Goal: Check status: Check status

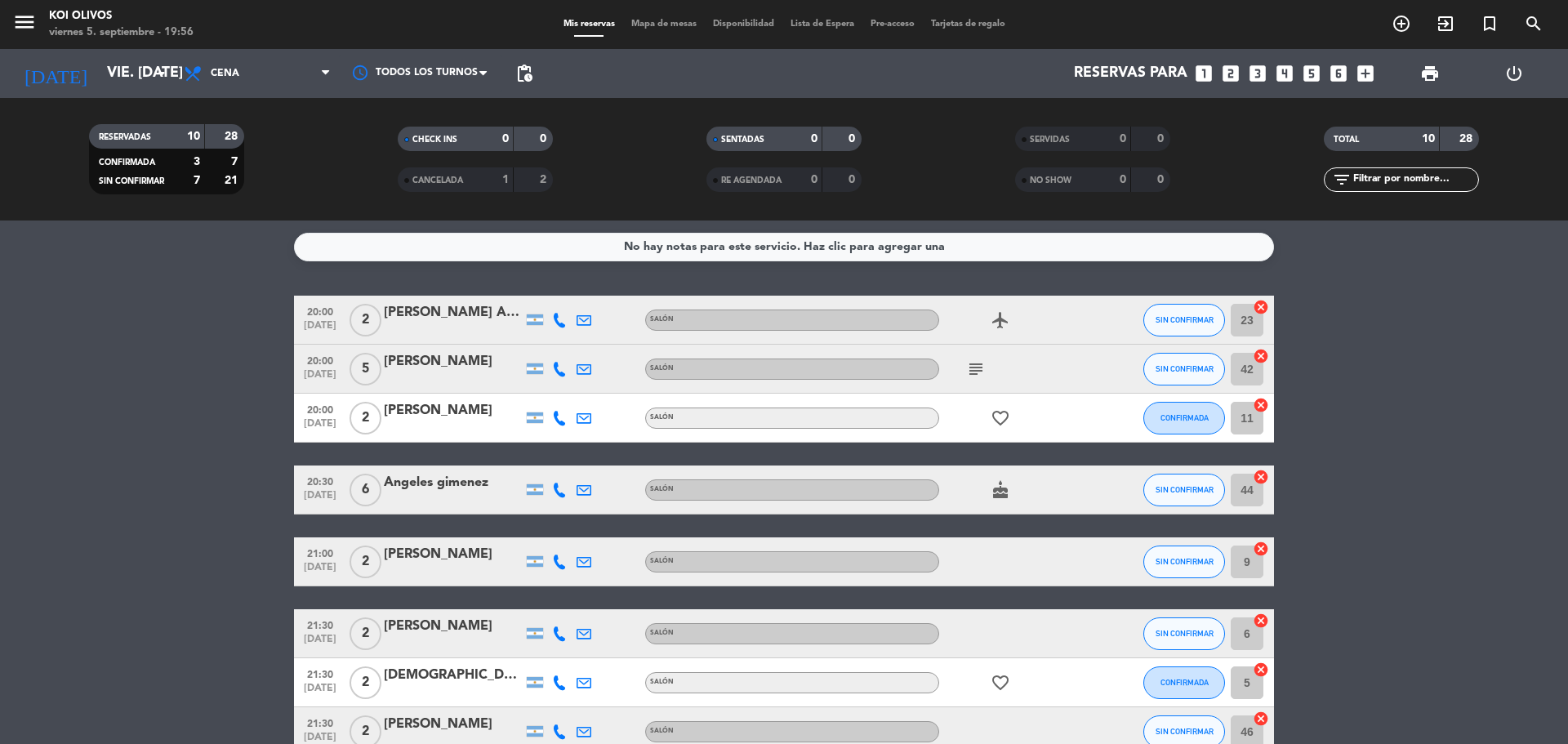
click at [836, 20] on span "Lista de Espera" at bounding box center [822, 24] width 80 height 9
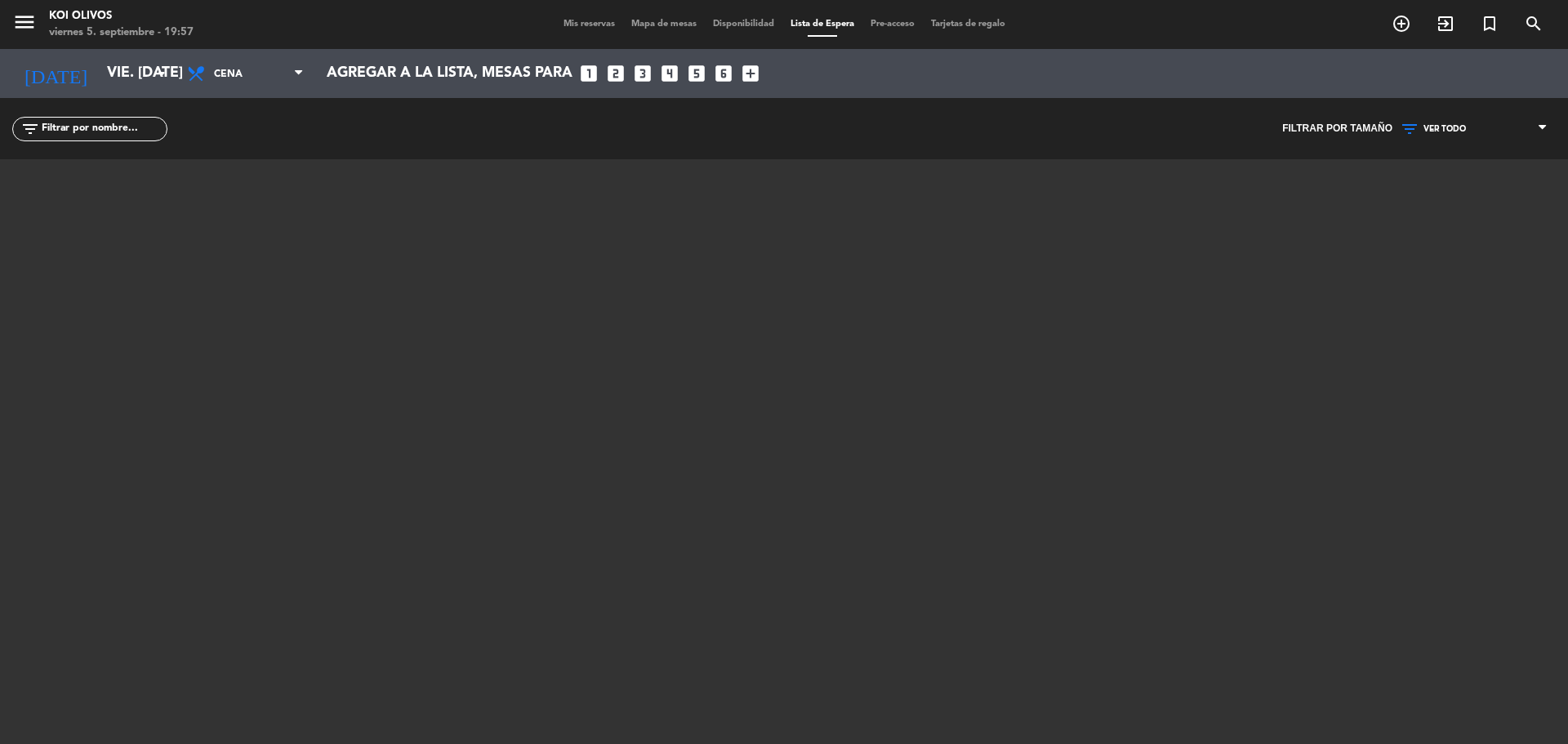
click at [565, 29] on div "Mis reservas Mapa de mesas Disponibilidad Lista de Espera Pre-acceso Tarjetas d…" at bounding box center [784, 25] width 458 height 15
click at [566, 29] on span "Mis reservas" at bounding box center [588, 24] width 68 height 9
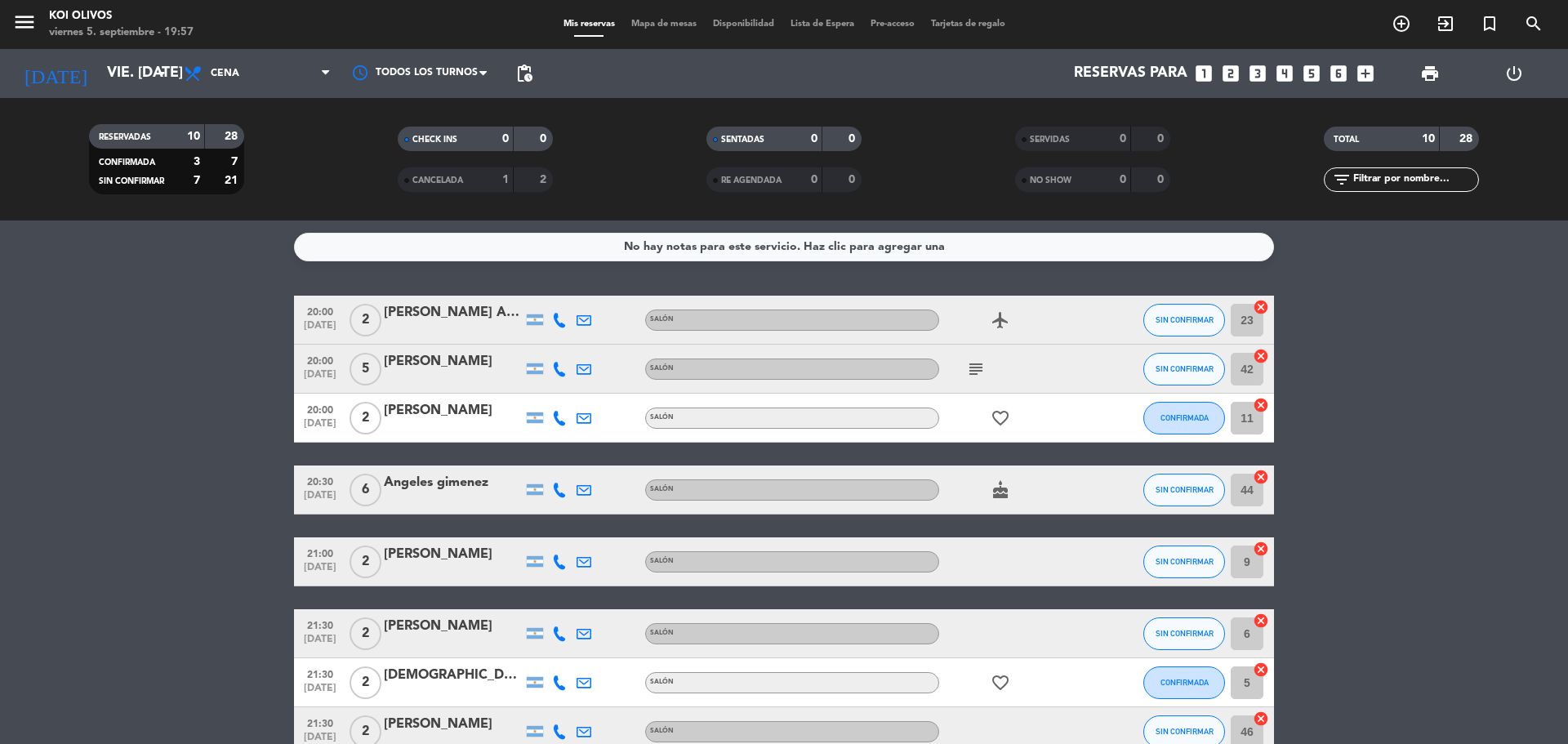
scroll to position [82, 0]
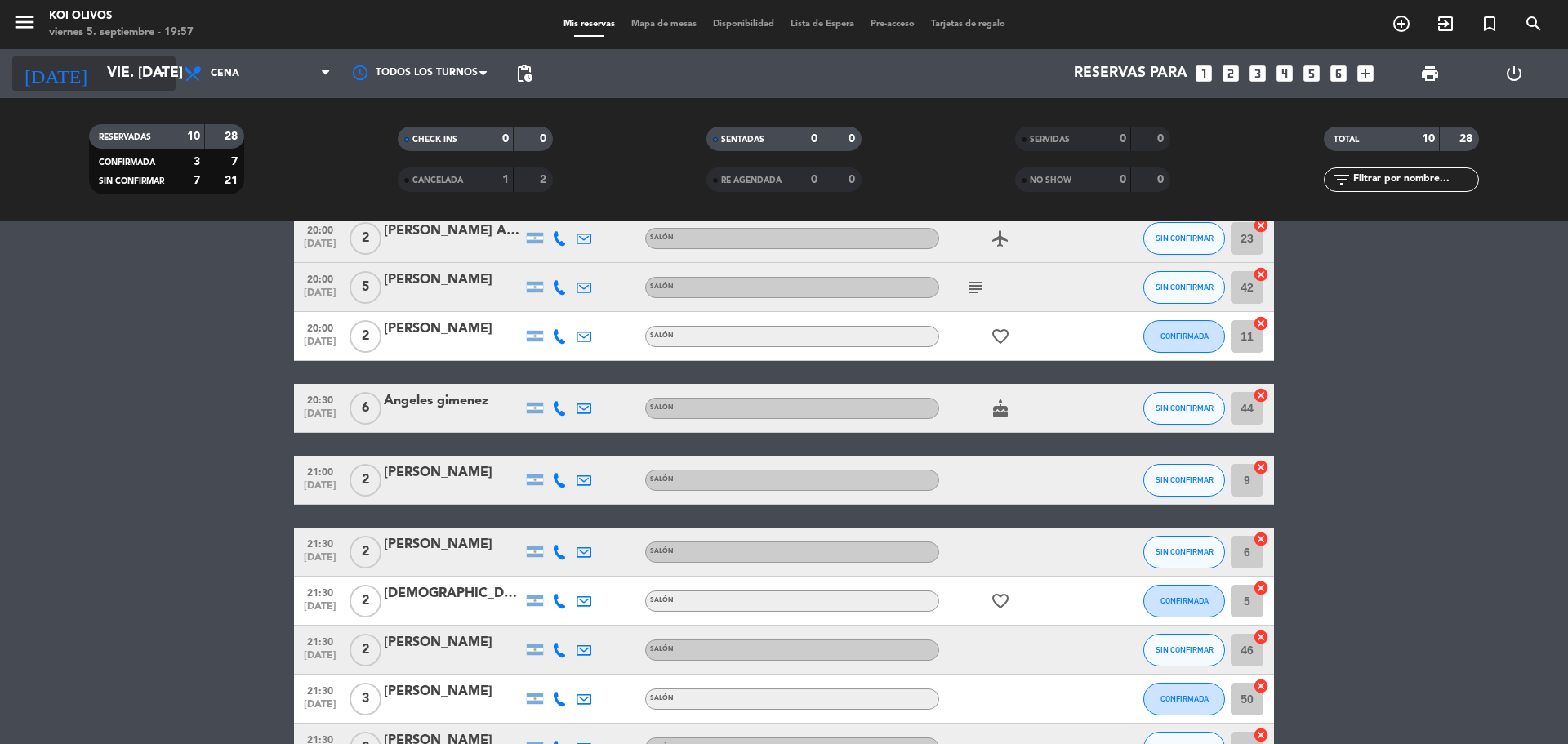
click at [99, 67] on input "vie. [DATE]" at bounding box center [193, 74] width 189 height 33
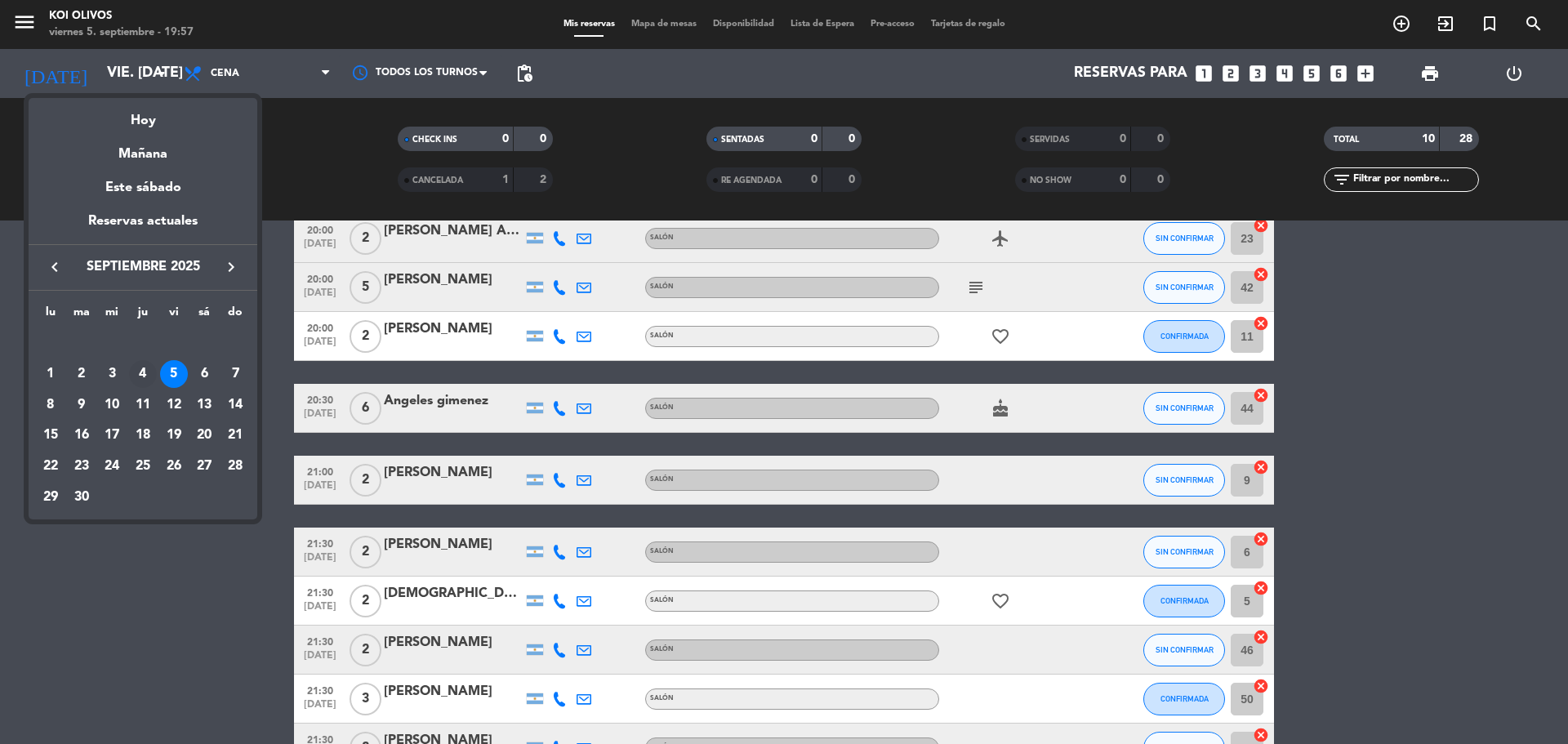
click at [149, 381] on div "4" at bounding box center [143, 374] width 28 height 28
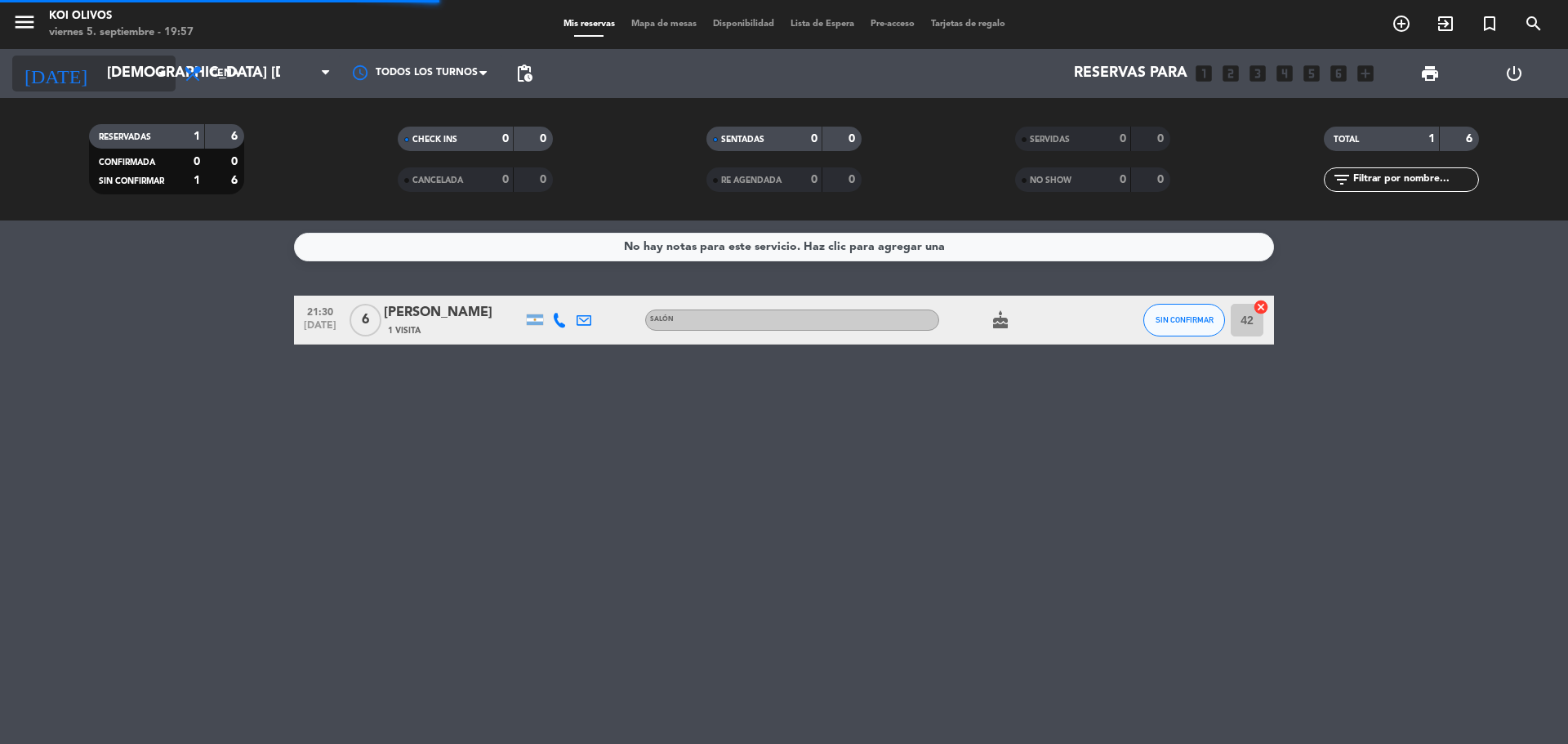
scroll to position [0, 0]
click at [99, 70] on input "[DEMOGRAPHIC_DATA] [DATE]" at bounding box center [193, 74] width 189 height 33
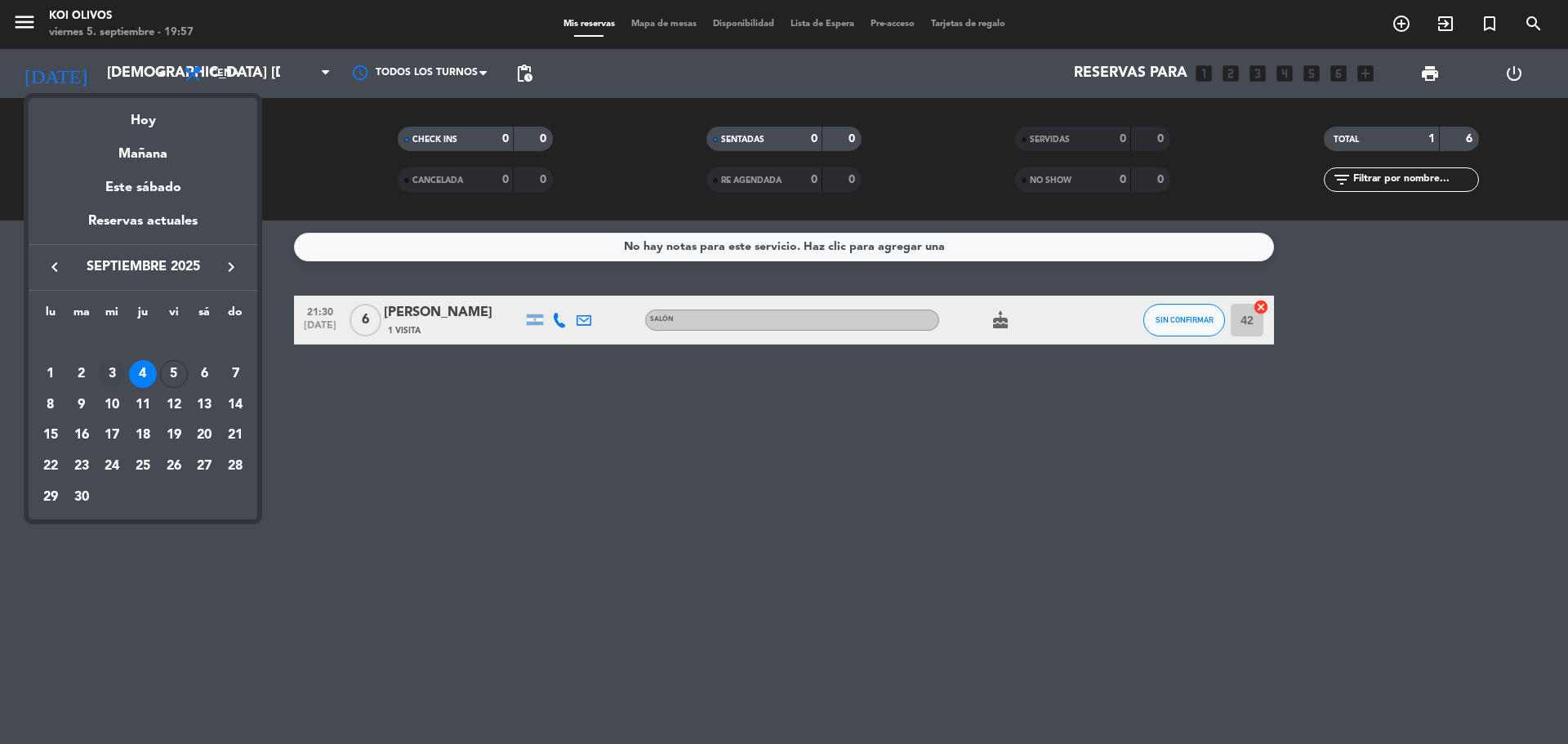
click at [111, 381] on div "3" at bounding box center [112, 374] width 28 height 28
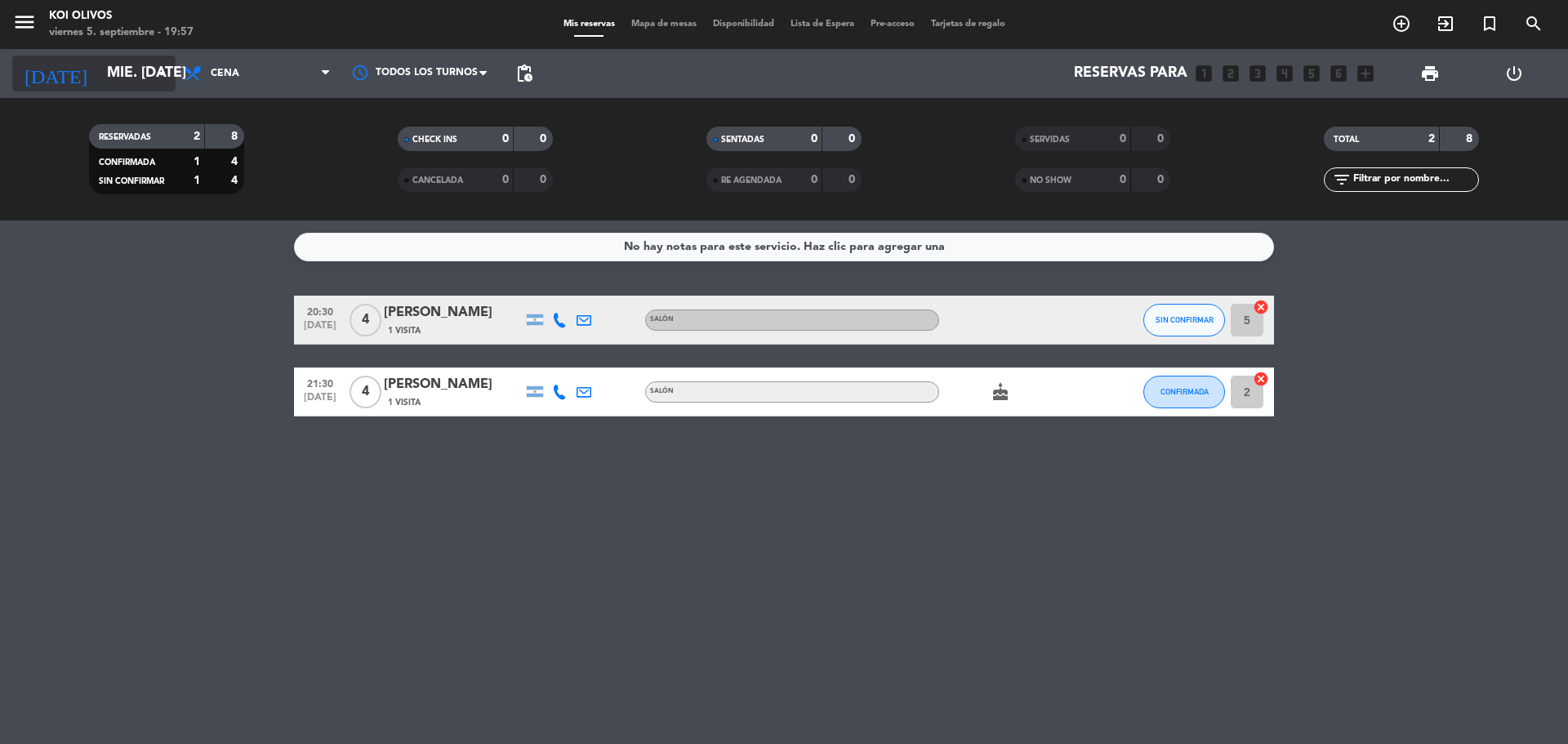
click at [99, 65] on input "mié. [DATE]" at bounding box center [193, 74] width 189 height 33
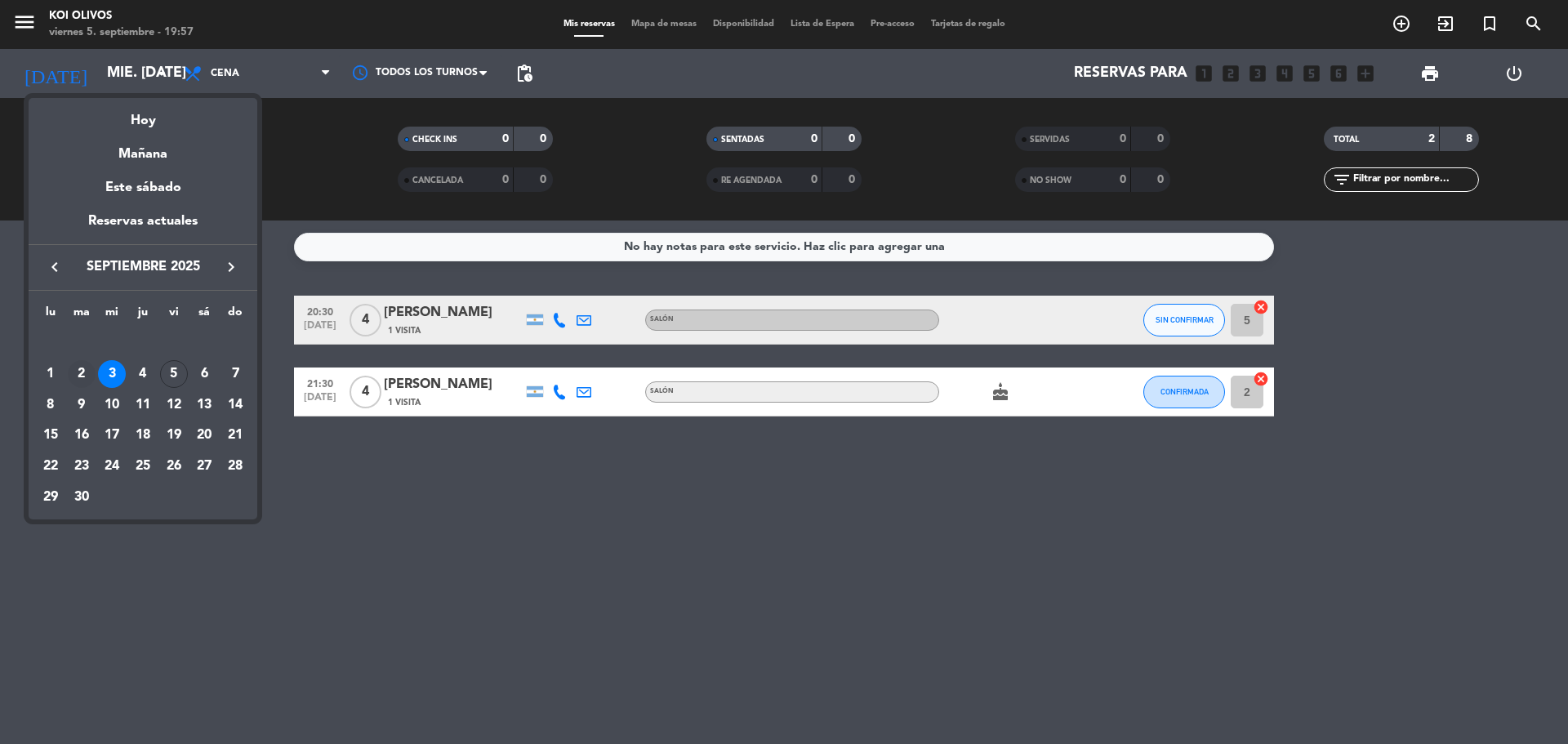
click at [79, 369] on div "2" at bounding box center [82, 374] width 28 height 28
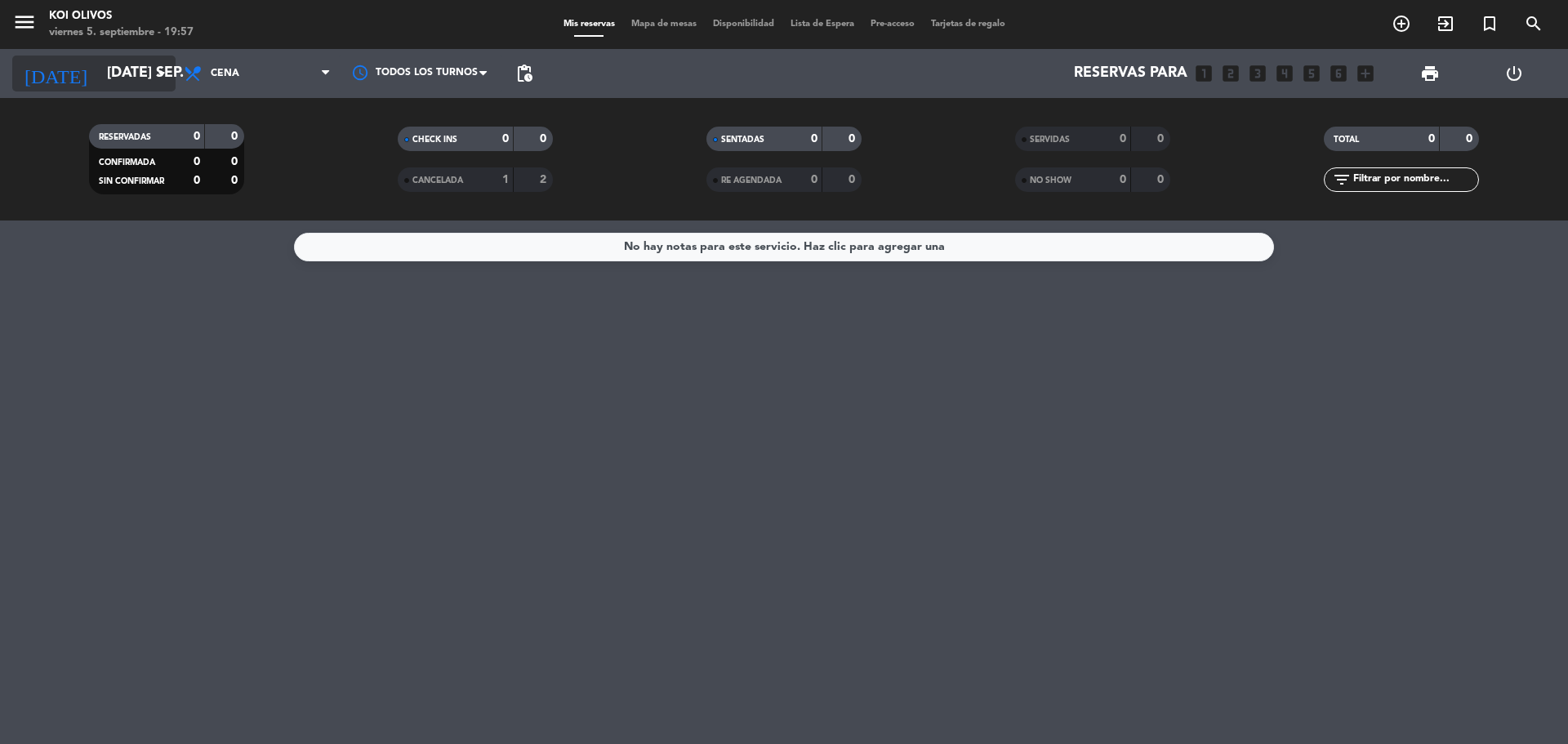
click at [119, 71] on input "[DATE] sep." at bounding box center [193, 74] width 189 height 33
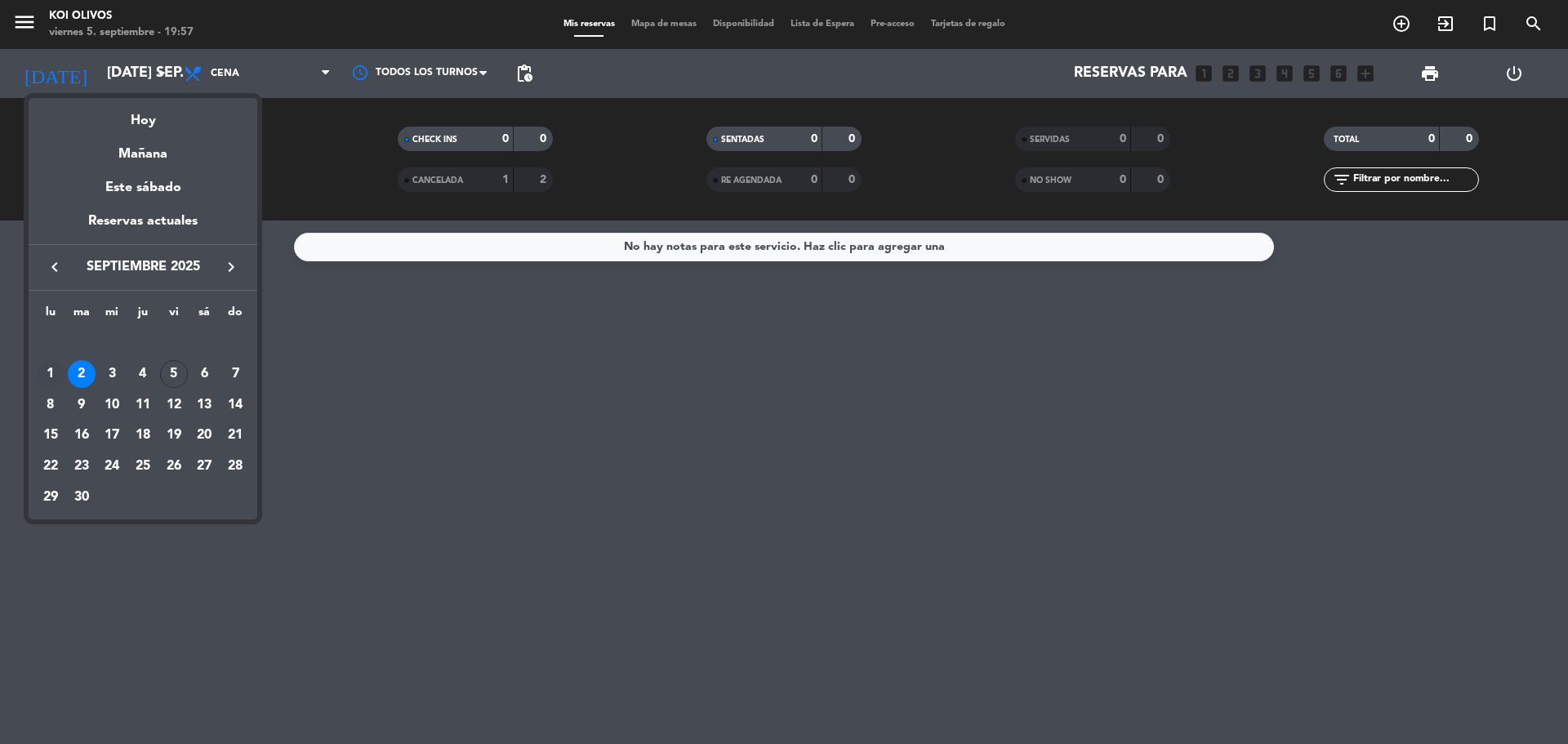
click at [55, 373] on div "1" at bounding box center [51, 374] width 28 height 28
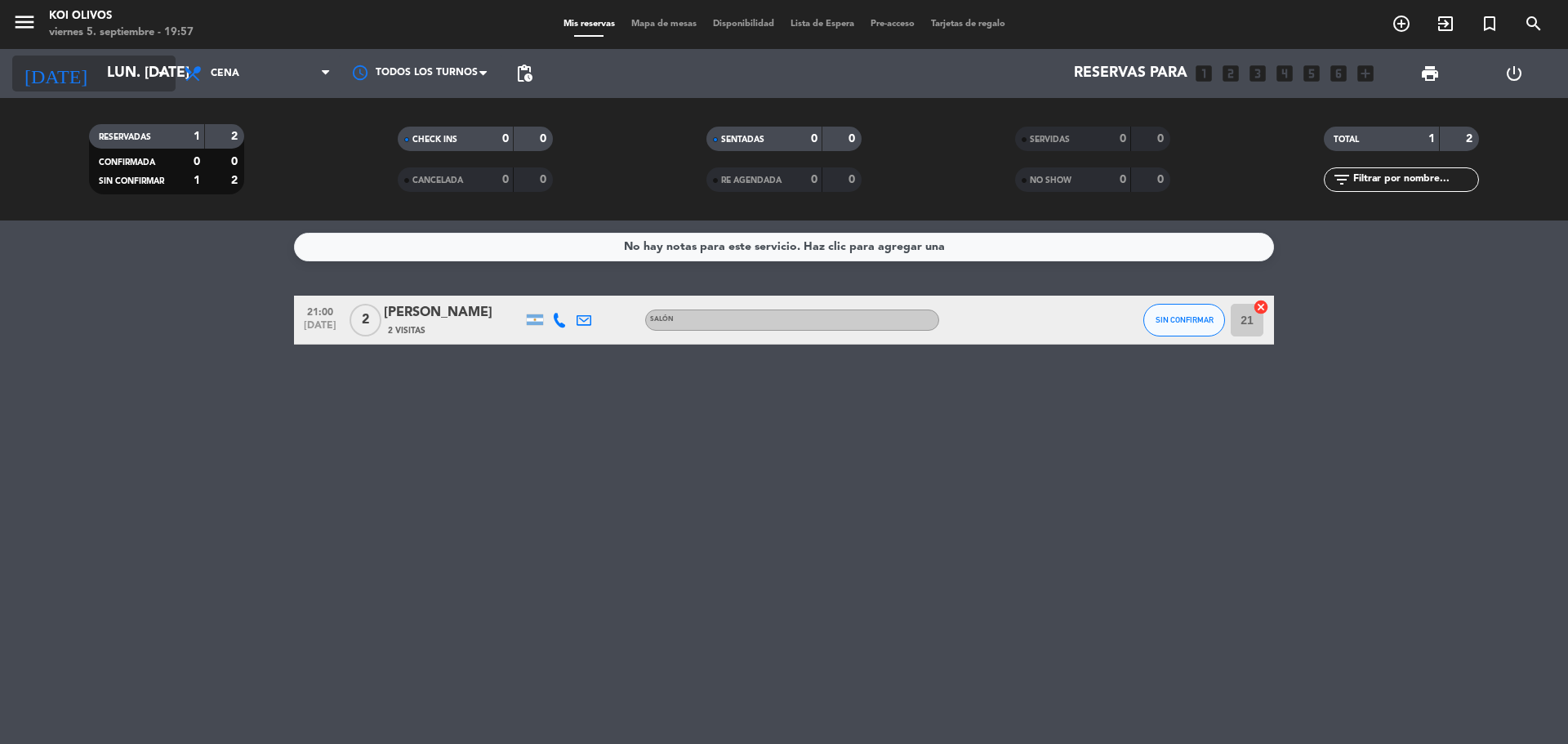
click at [99, 69] on input "lun. [DATE]" at bounding box center [193, 74] width 189 height 33
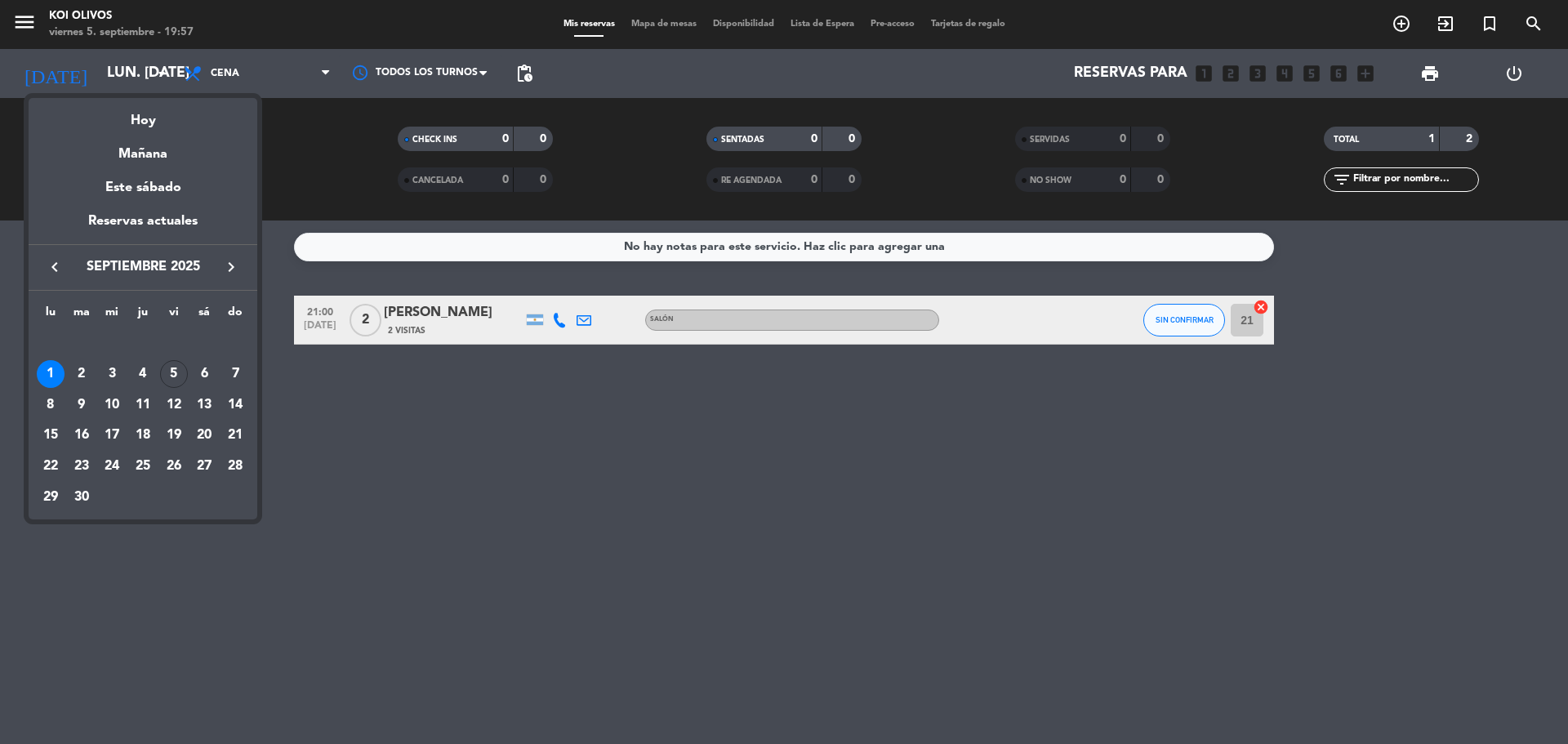
click at [61, 273] on icon "keyboard_arrow_left" at bounding box center [55, 267] width 20 height 20
click at [233, 468] on div "31" at bounding box center [235, 467] width 28 height 28
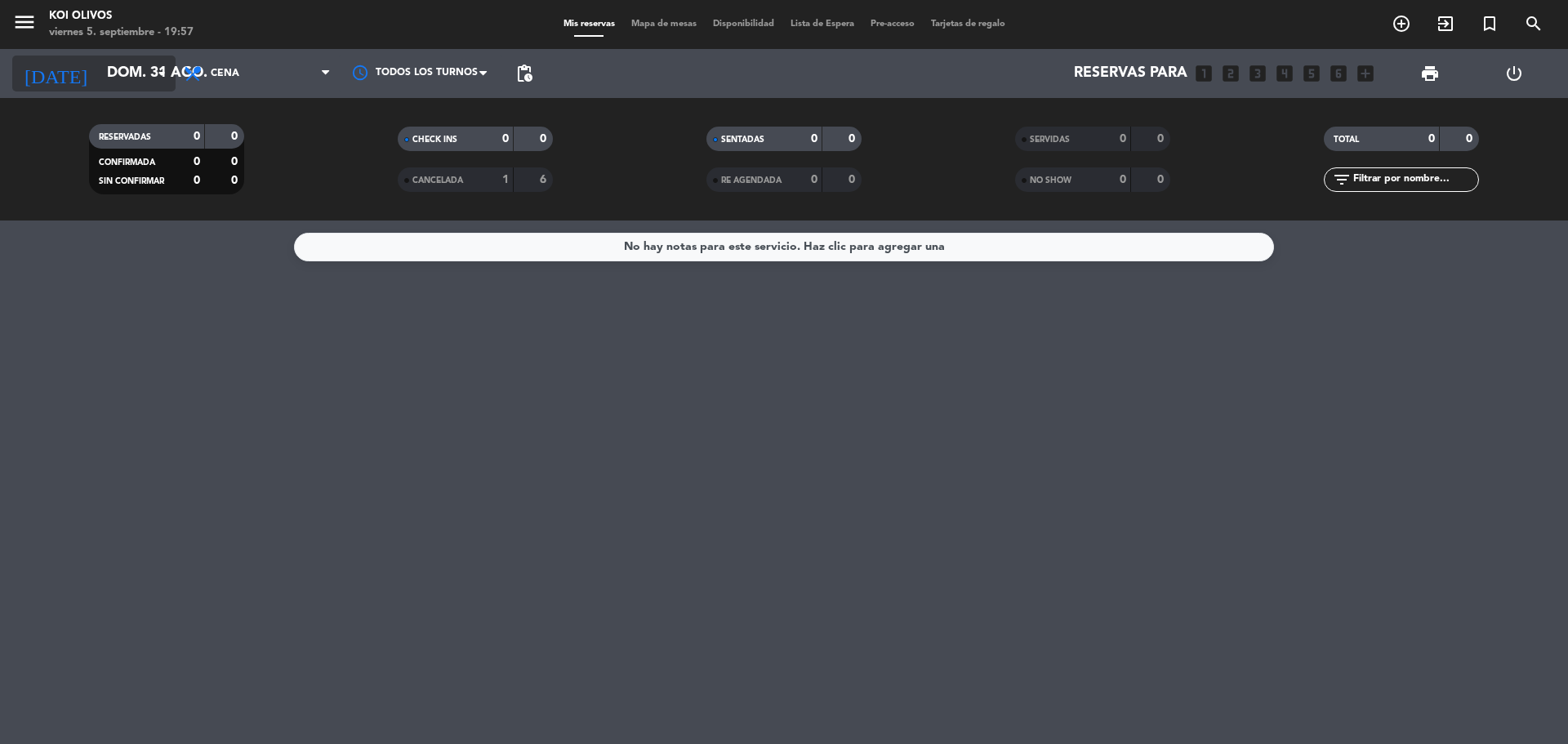
click at [109, 63] on input "dom. 31 ago." at bounding box center [193, 74] width 189 height 33
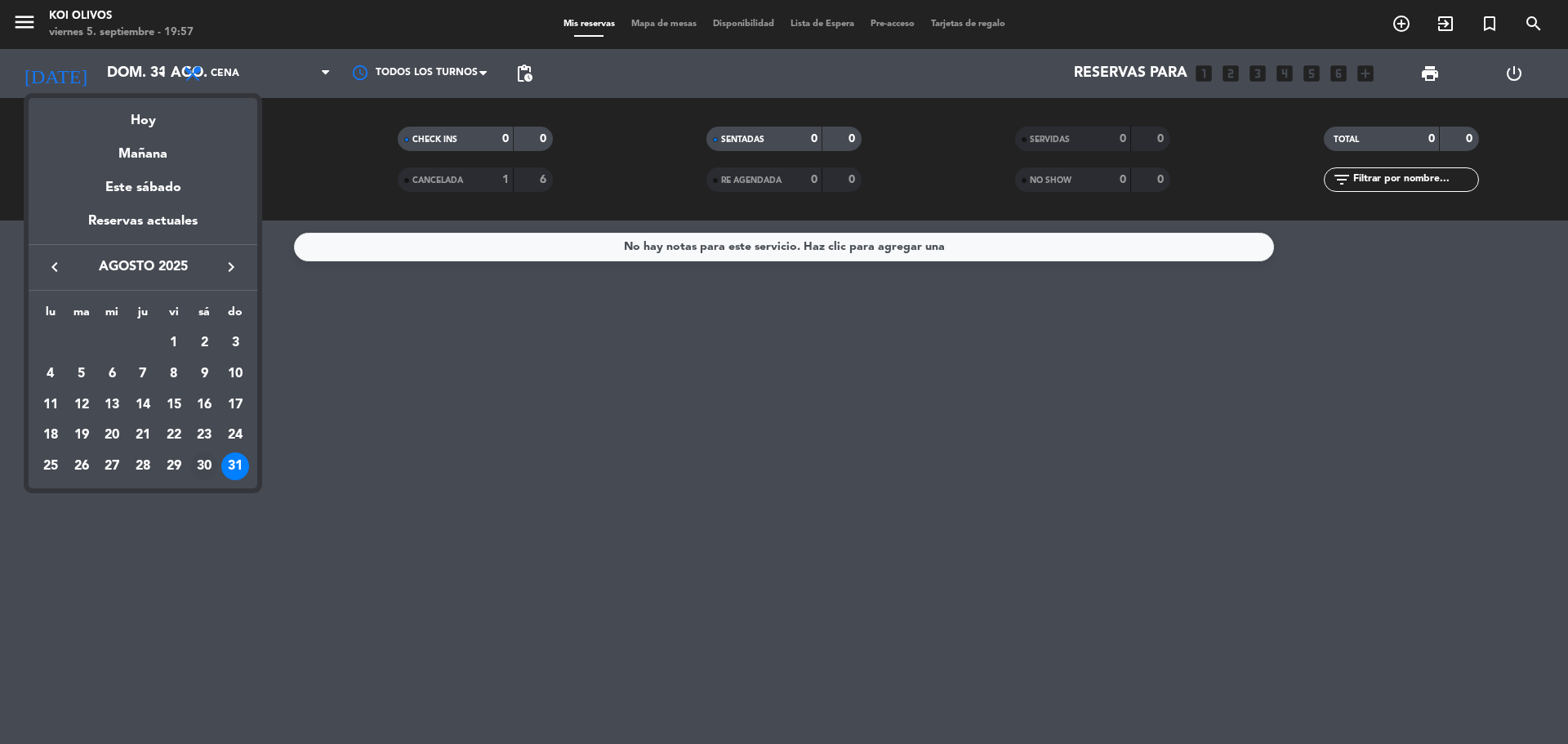
click at [196, 462] on div "30" at bounding box center [204, 467] width 28 height 28
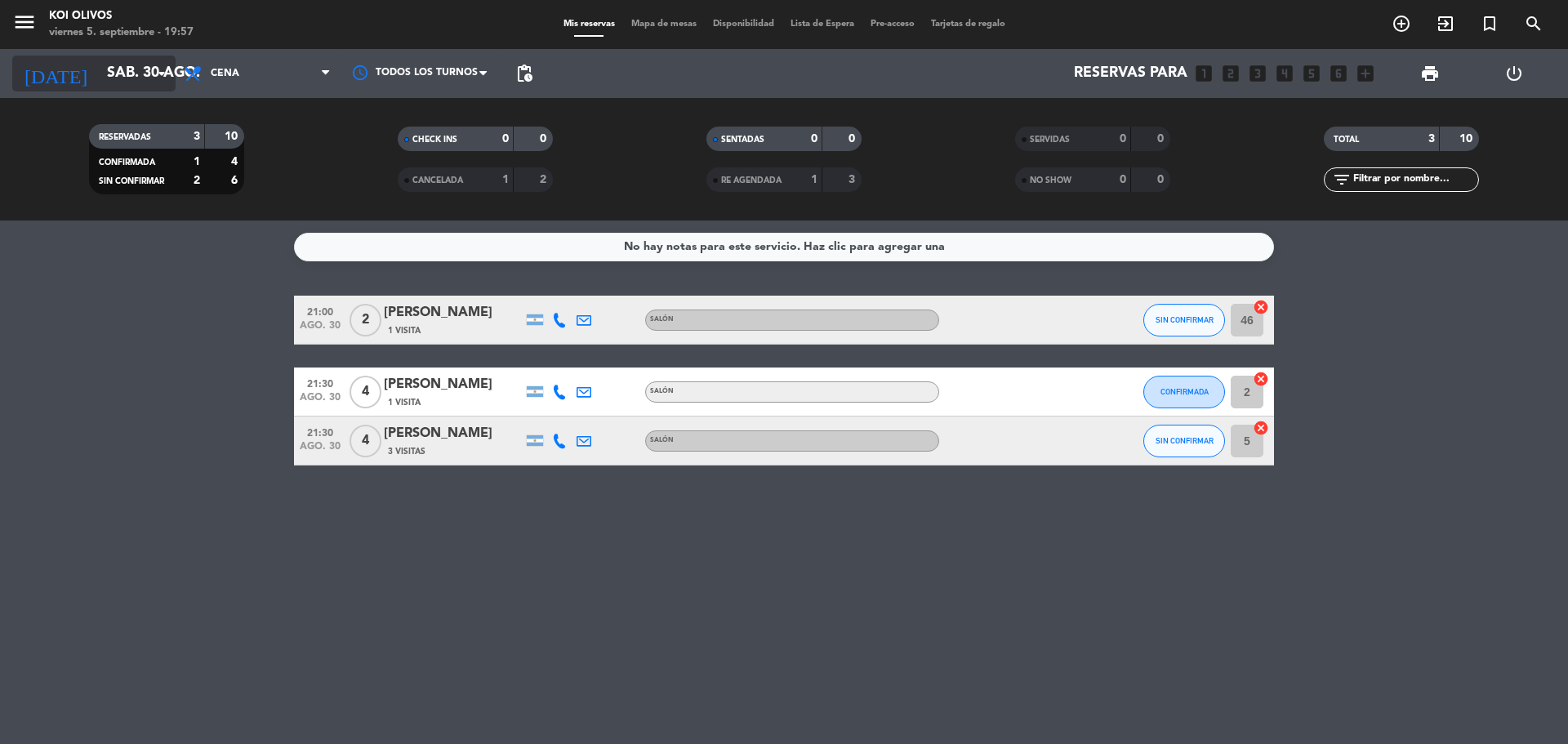
click at [106, 81] on input "sáb. 30 ago." at bounding box center [193, 74] width 189 height 33
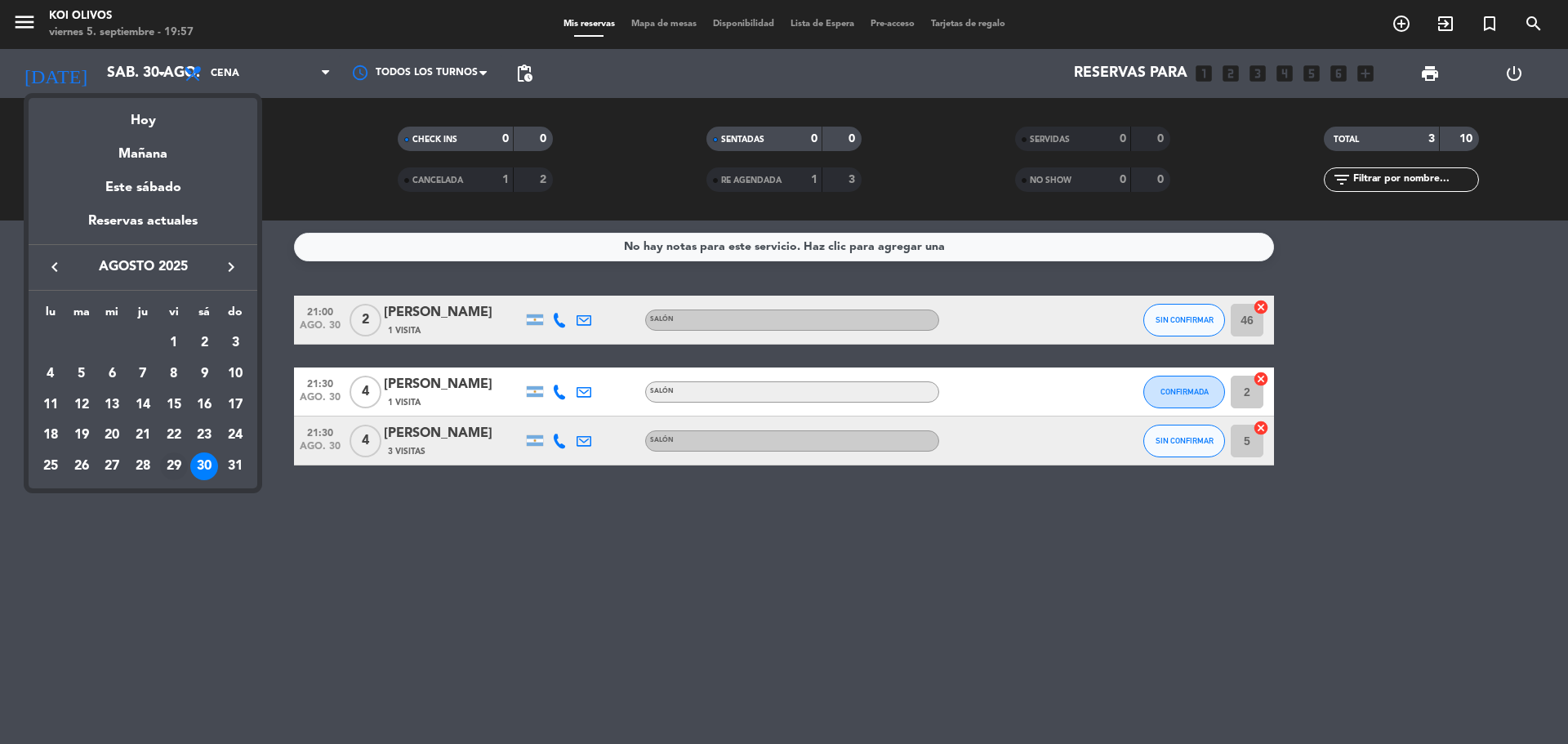
click at [177, 469] on div "29" at bounding box center [174, 467] width 28 height 28
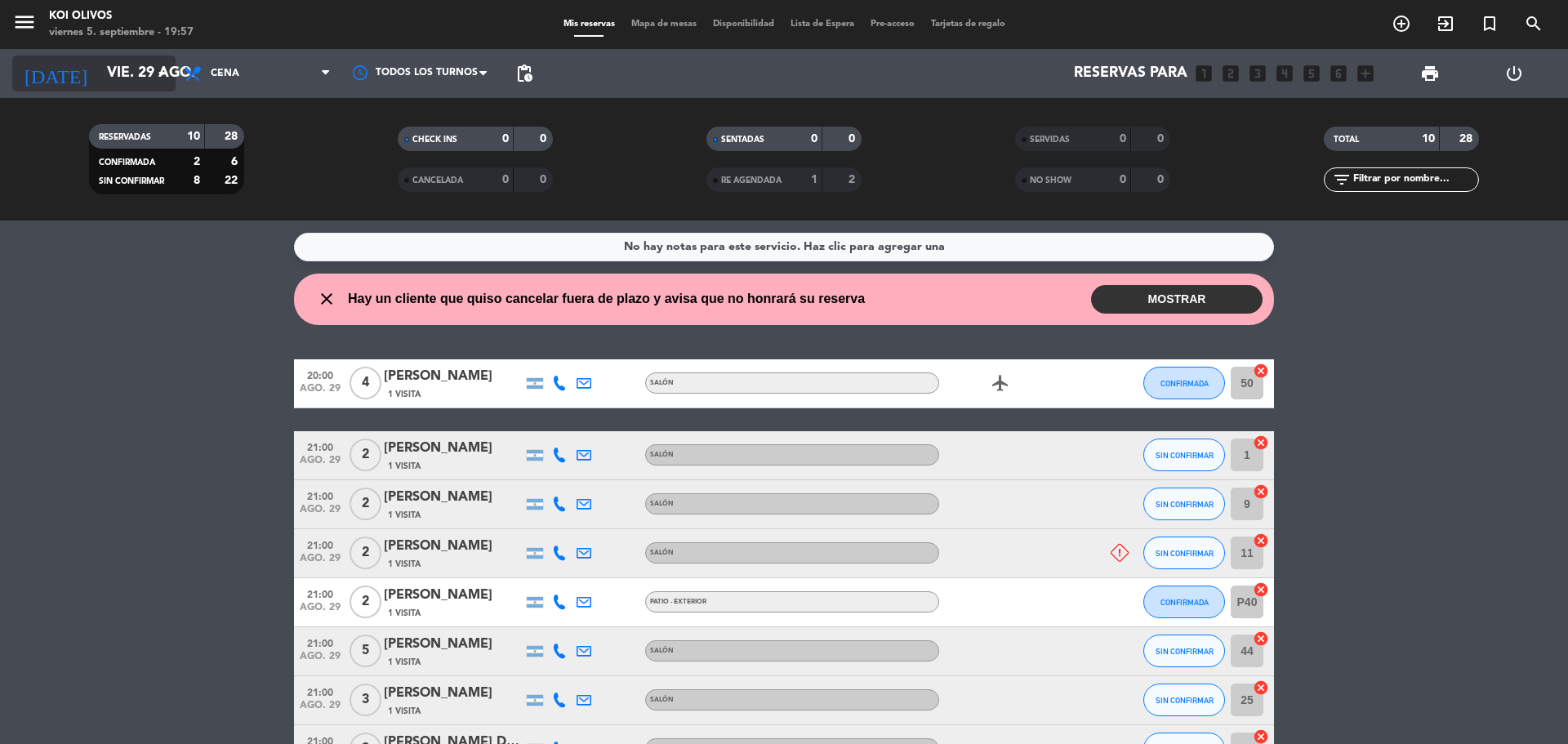
click at [124, 67] on input "vie. 29 ago." at bounding box center [193, 74] width 189 height 33
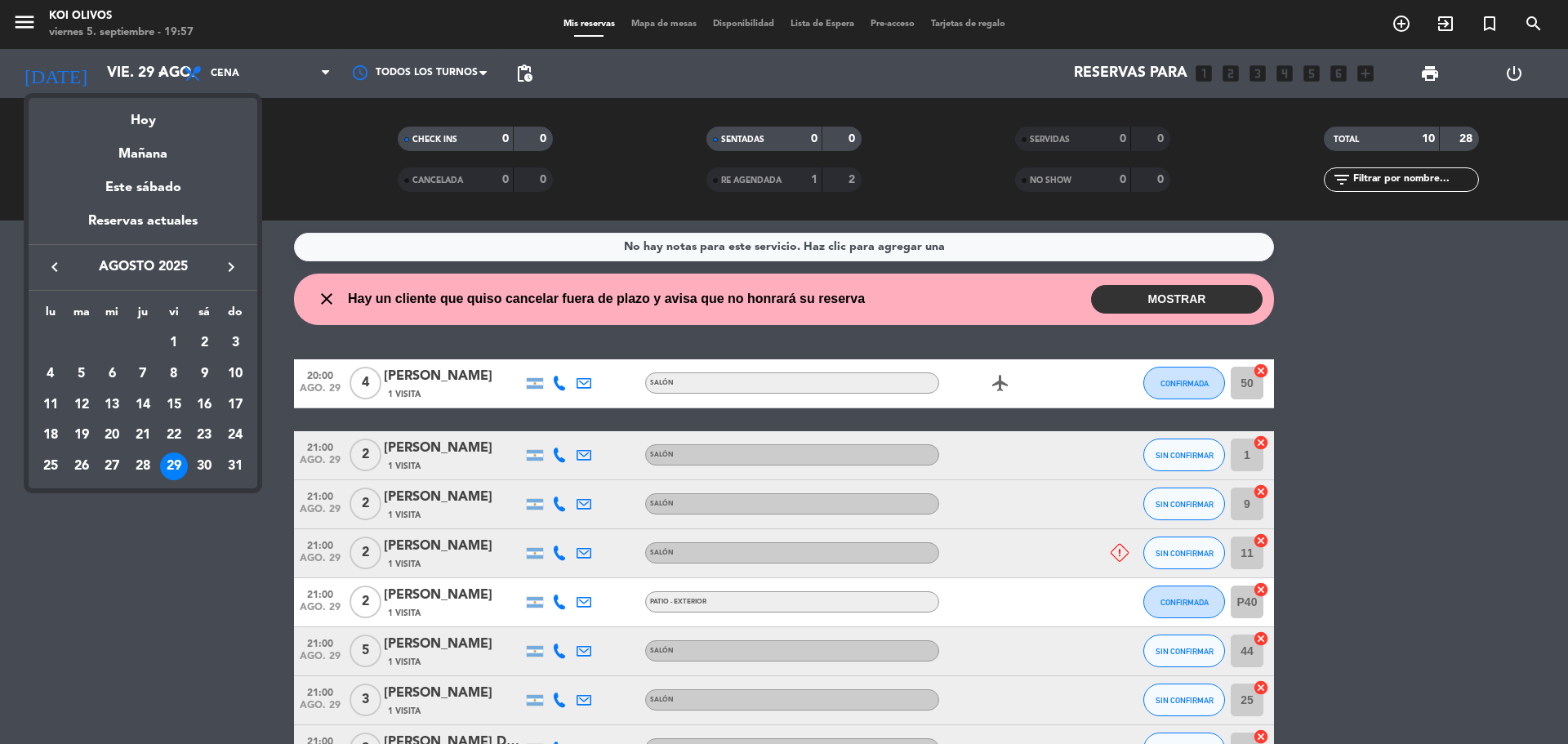
drag, startPoint x: 139, startPoint y: 471, endPoint x: 138, endPoint y: 450, distance: 21.0
click at [138, 470] on div "28" at bounding box center [143, 467] width 28 height 28
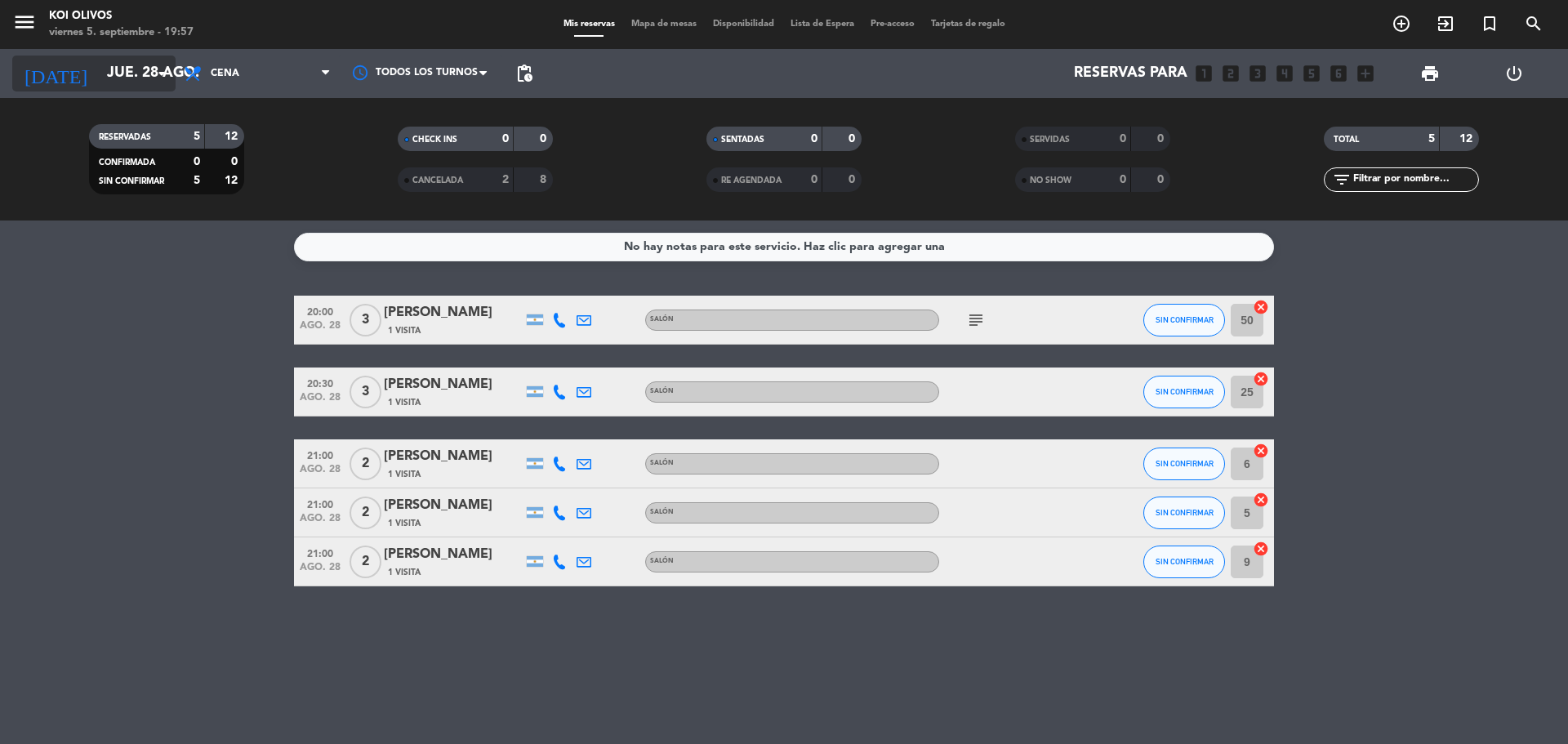
click at [99, 72] on input "jue. 28 ago." at bounding box center [193, 74] width 189 height 33
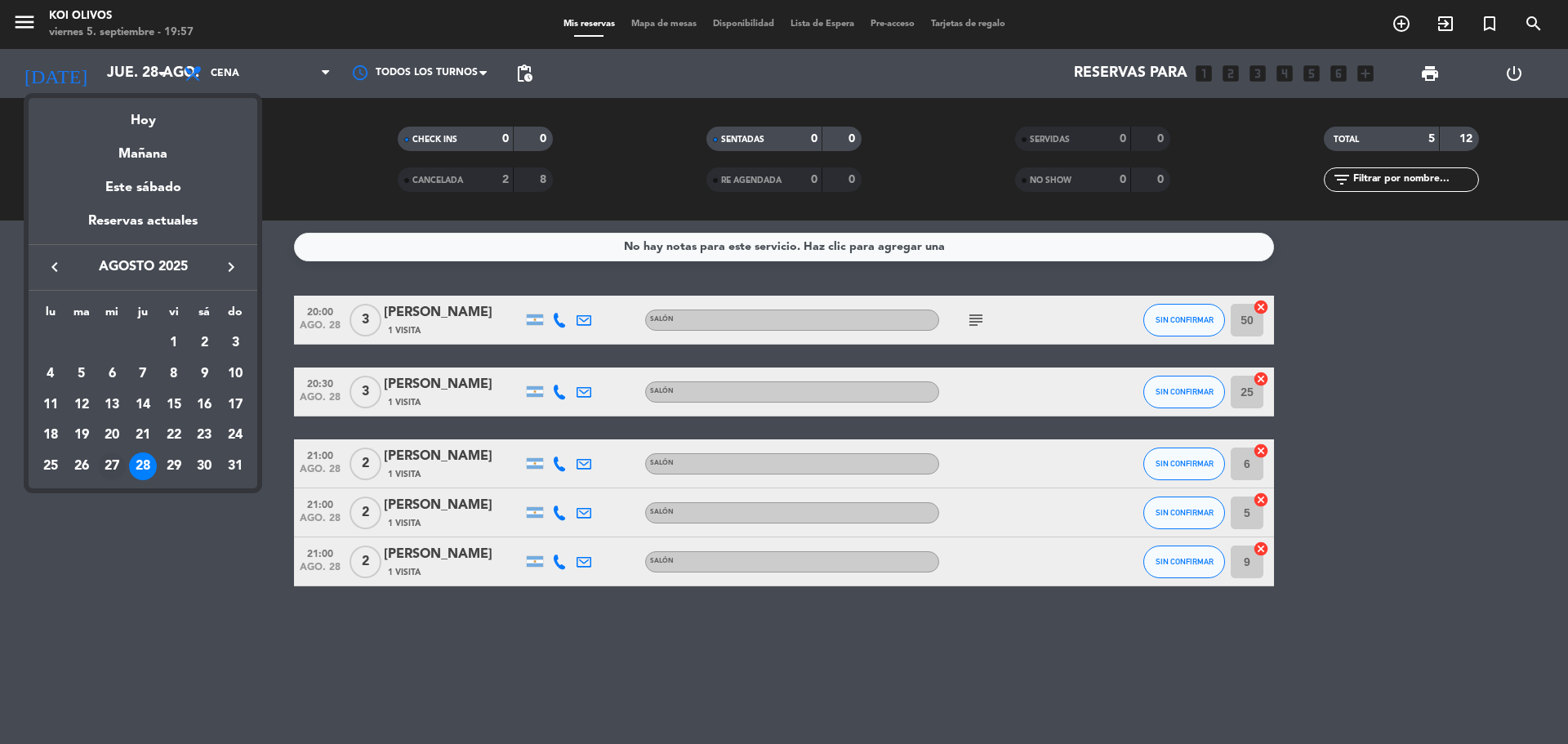
click at [106, 461] on div "27" at bounding box center [112, 467] width 28 height 28
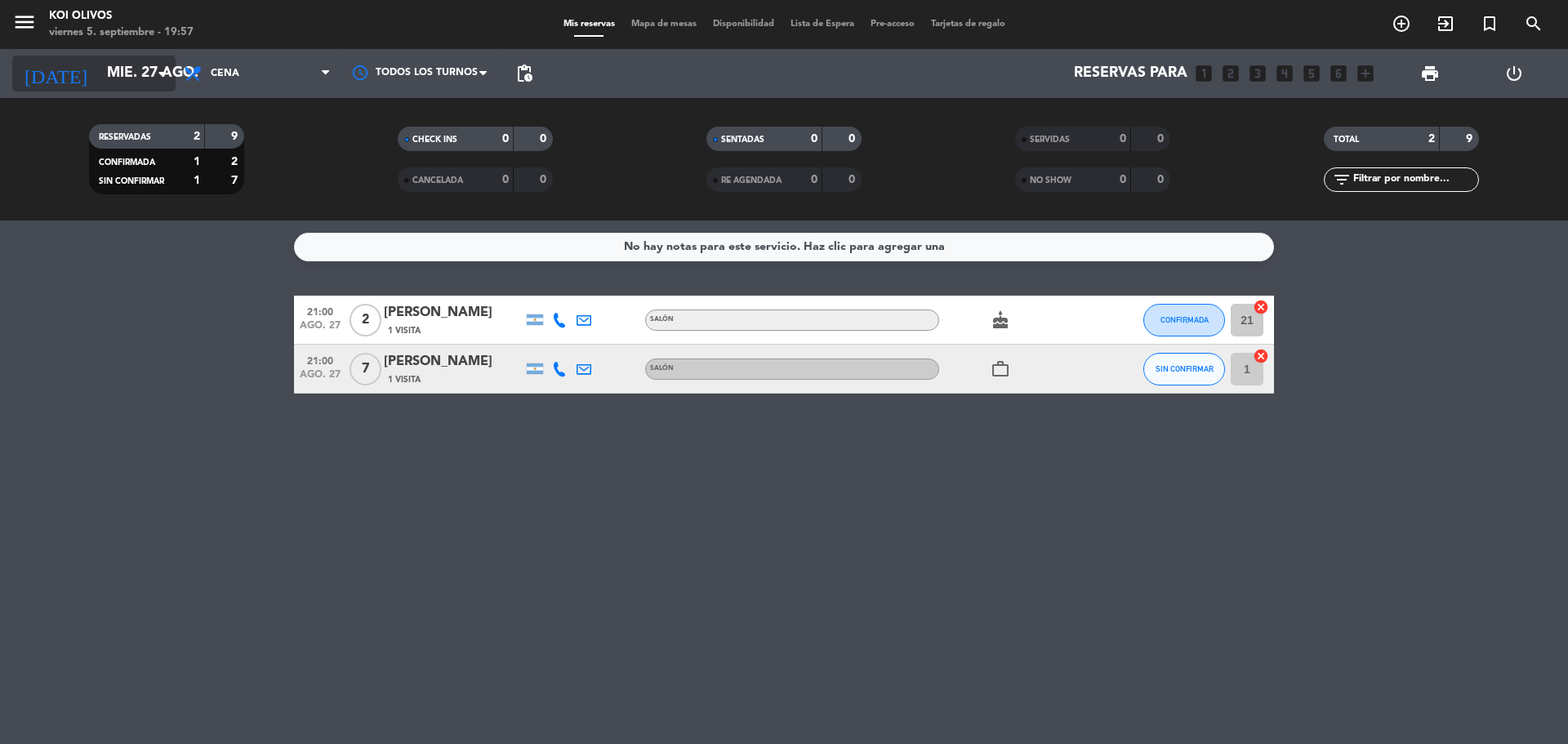
click at [99, 64] on input "mié. 27 ago." at bounding box center [193, 74] width 189 height 33
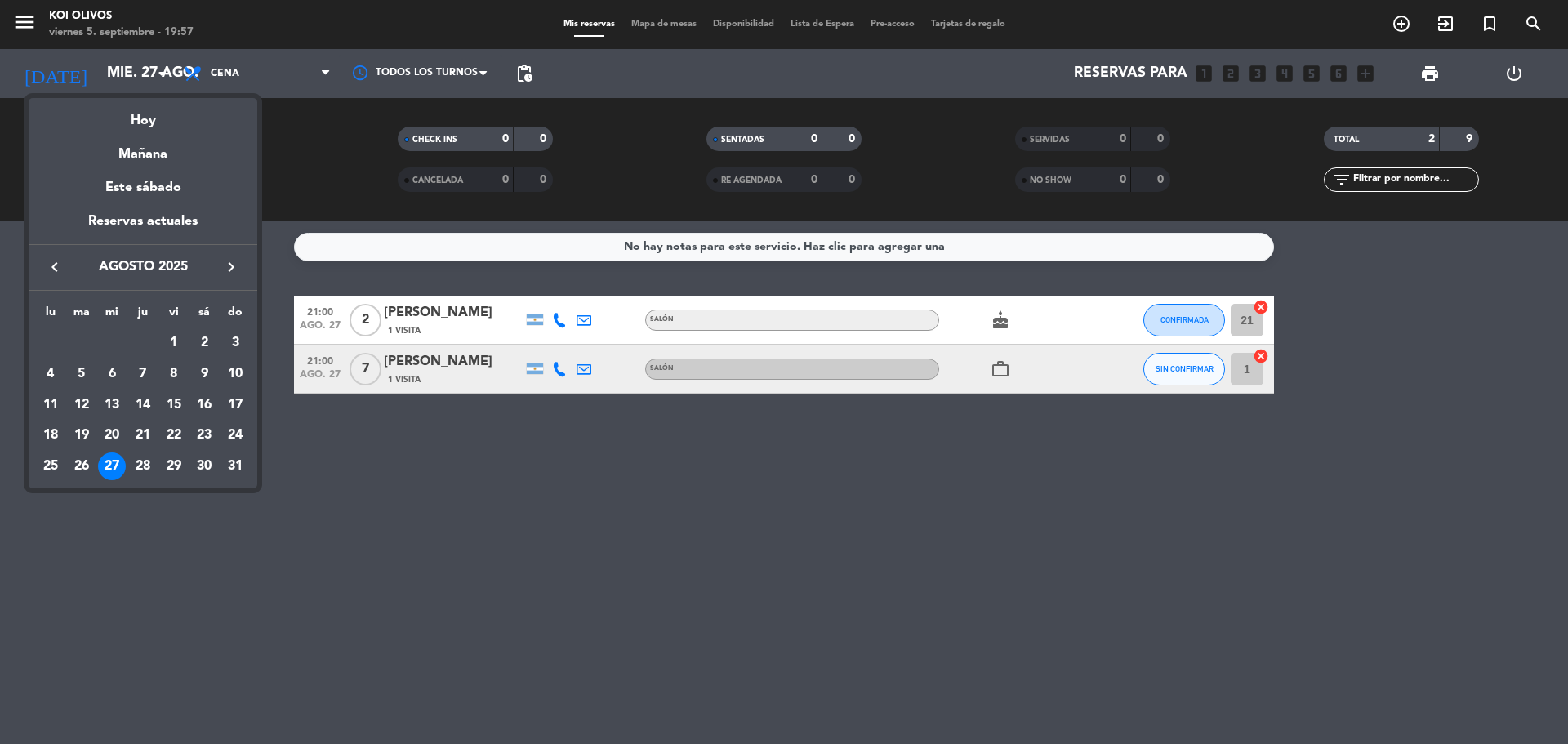
click at [83, 467] on div "26" at bounding box center [82, 467] width 28 height 28
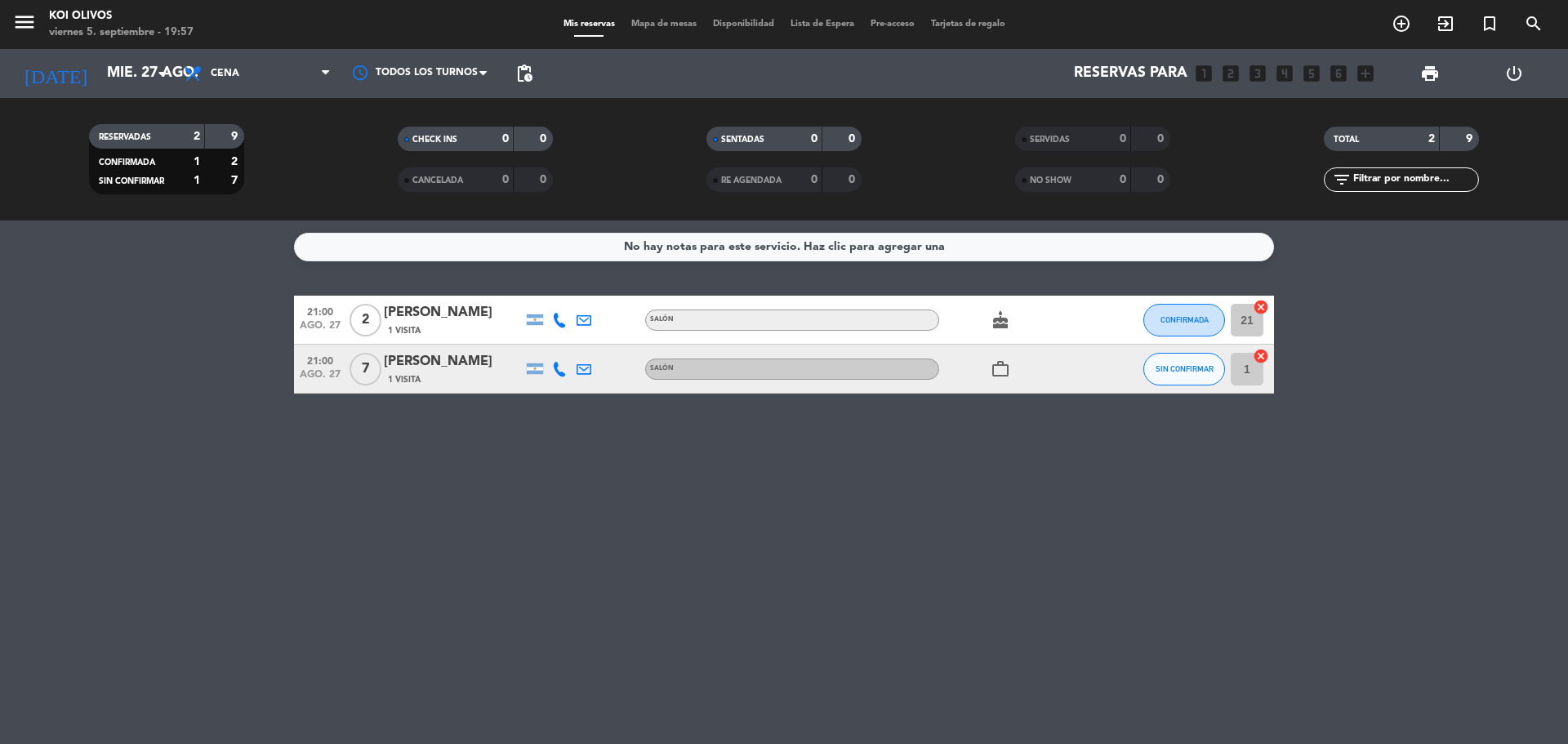
type input "[DATE] ago."
